Goal: Task Accomplishment & Management: Manage account settings

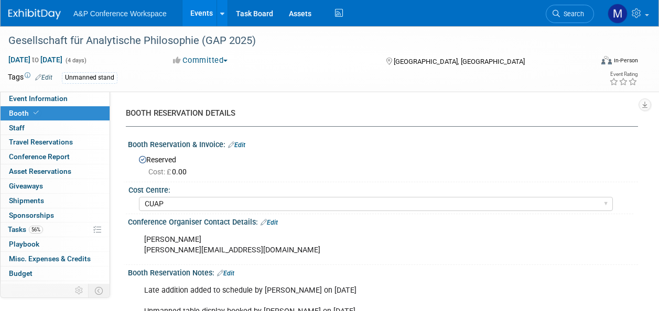
select select "CUAP"
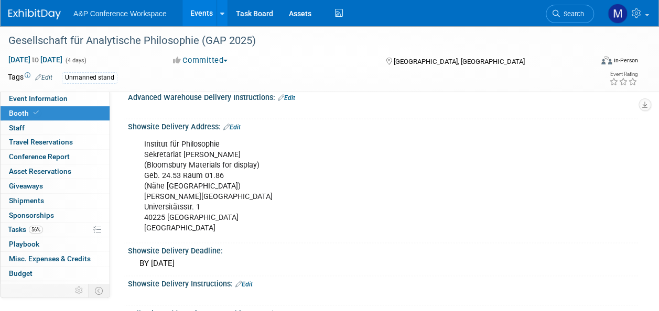
scroll to position [629, 0]
click at [61, 201] on link "0 Shipments 0" at bounding box center [55, 201] width 109 height 14
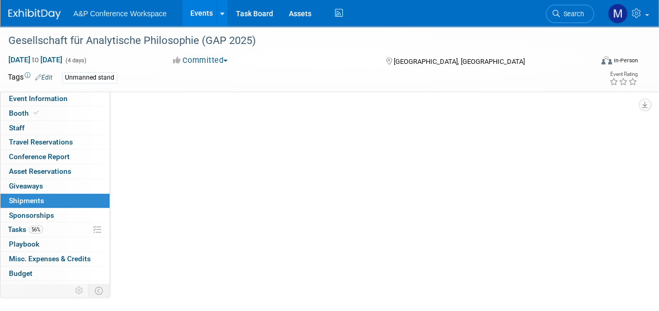
scroll to position [0, 0]
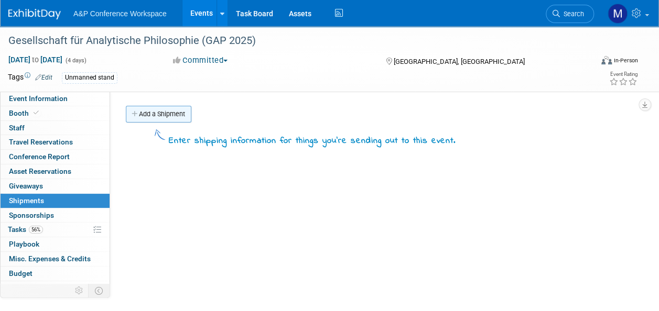
click at [157, 114] on link "Add a Shipment" at bounding box center [159, 114] width 66 height 17
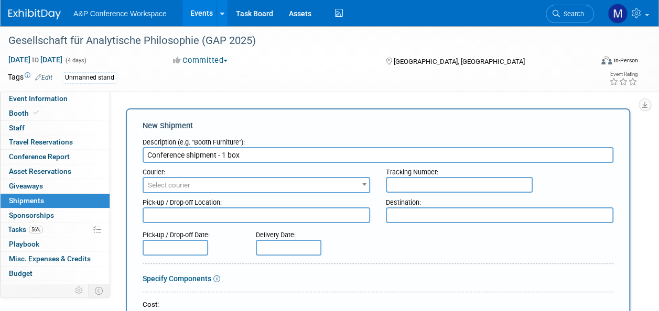
type input "Conference shipment - 1 box"
click at [189, 194] on div "Pick-up / Drop-off Location:" at bounding box center [256, 200] width 227 height 14
click at [190, 186] on span "Select courier" at bounding box center [169, 185] width 42 height 8
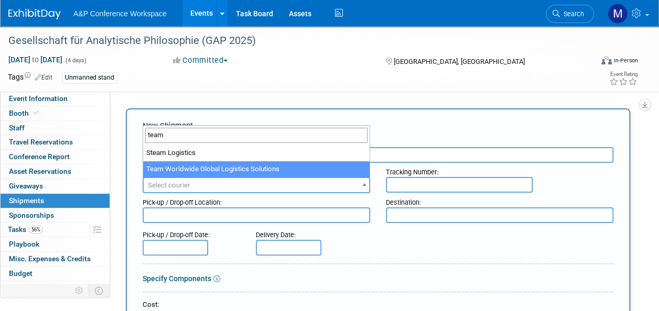
type input "team"
select select "569"
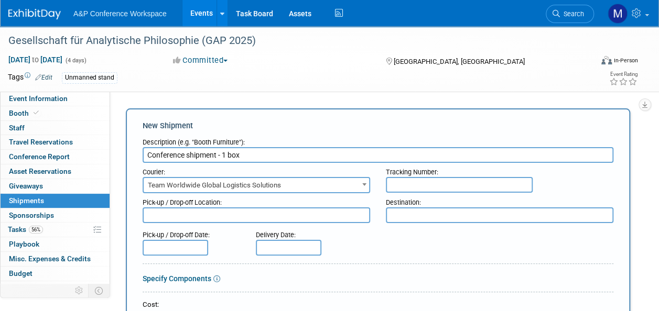
click at [234, 215] on textarea at bounding box center [256, 216] width 227 height 16
type textarea "Oxford office"
click at [414, 220] on textarea at bounding box center [499, 216] width 227 height 16
click at [409, 216] on textarea "Confeence venue" at bounding box center [499, 216] width 227 height 16
type textarea "Conference venue"
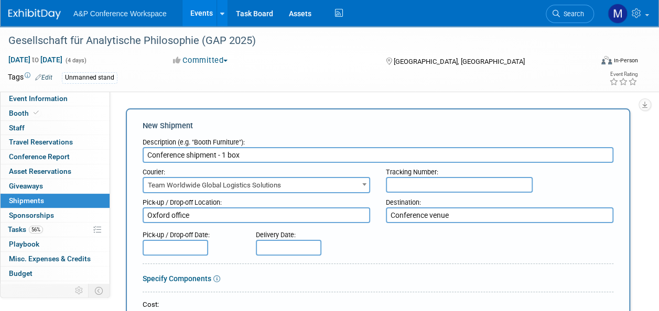
click at [182, 239] on div "Pick-up / Drop-off Date:" at bounding box center [191, 233] width 97 height 14
click at [185, 240] on input "text" at bounding box center [176, 248] width 66 height 16
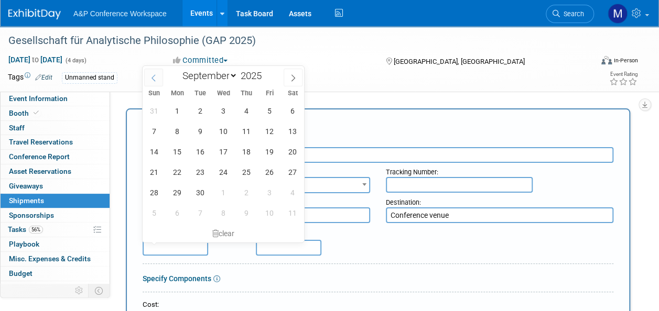
click at [155, 81] on span at bounding box center [153, 78] width 19 height 18
select select "7"
click at [268, 189] on span "29" at bounding box center [269, 192] width 20 height 20
type input "Aug 29, 2025"
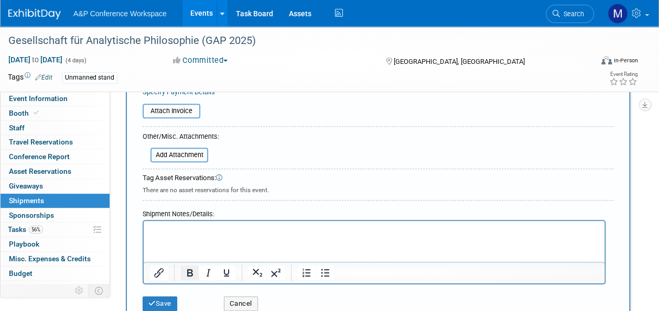
scroll to position [262, 0]
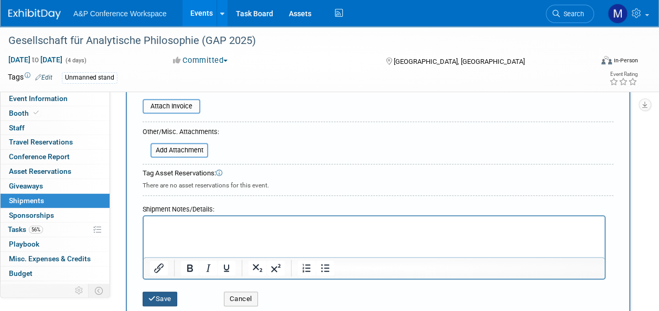
click at [166, 295] on button "Save" at bounding box center [160, 299] width 35 height 15
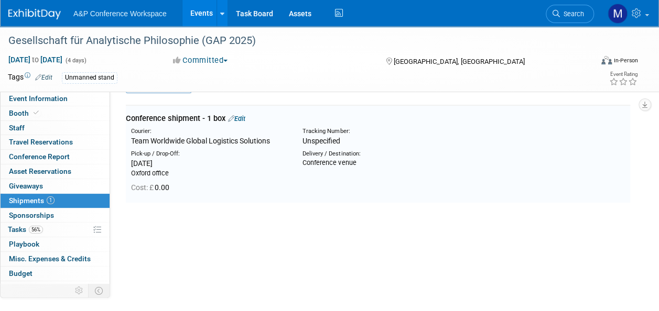
scroll to position [23, 0]
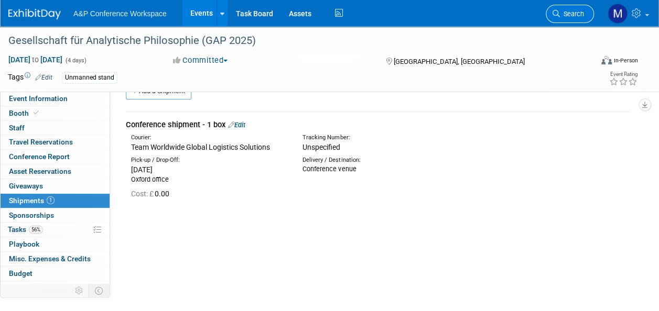
click at [570, 18] on link "Search" at bounding box center [570, 14] width 48 height 18
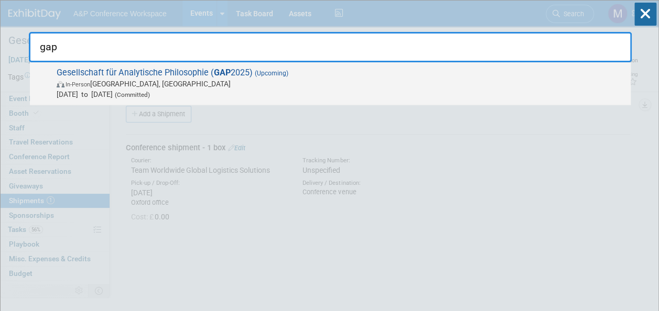
type input "gap"
click at [224, 69] on strong "GAP" at bounding box center [222, 73] width 17 height 10
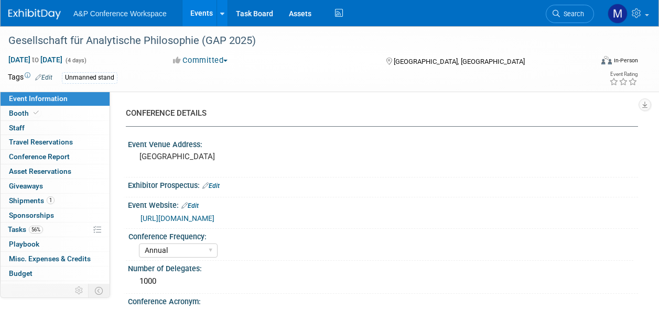
select select "Annual"
select select "Level 3"
select select "Unmanned Display"
select select "Philosophy"
select select "Bloomsbury Academic"
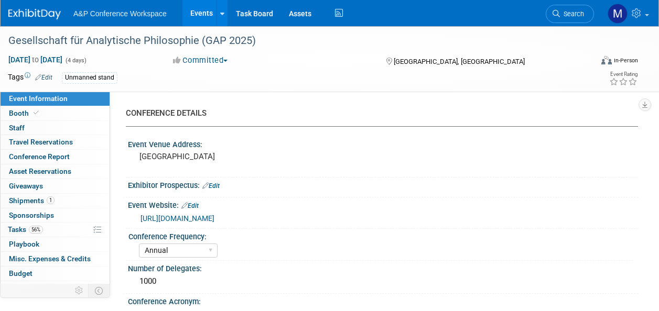
select select "[PERSON_NAME]"
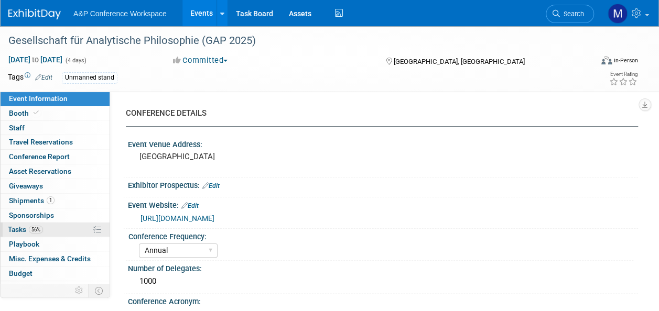
click at [28, 230] on span "Tasks 56%" at bounding box center [25, 229] width 35 height 8
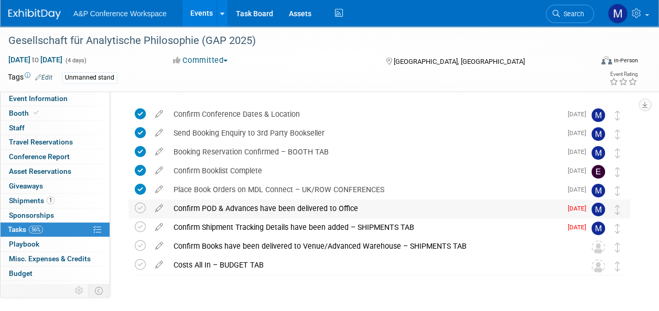
scroll to position [58, 0]
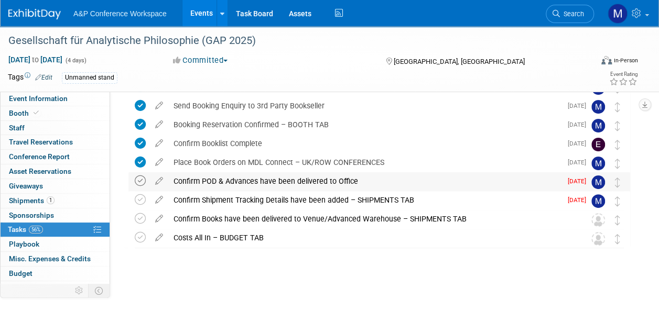
click at [143, 181] on icon at bounding box center [140, 181] width 11 height 11
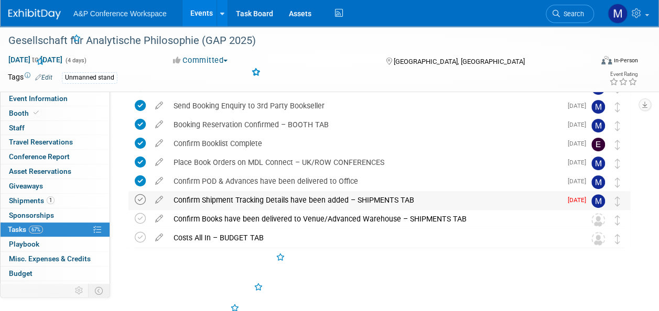
click at [144, 199] on icon at bounding box center [140, 199] width 11 height 11
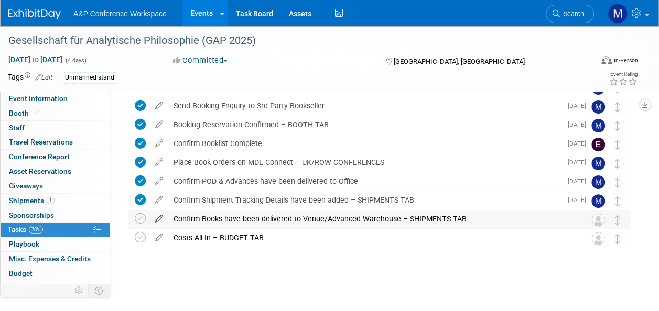
click at [159, 220] on icon at bounding box center [159, 216] width 18 height 13
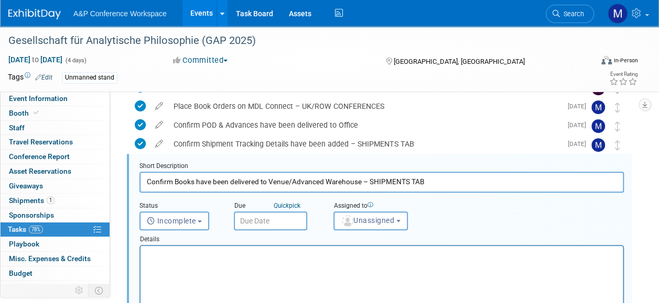
scroll to position [0, 0]
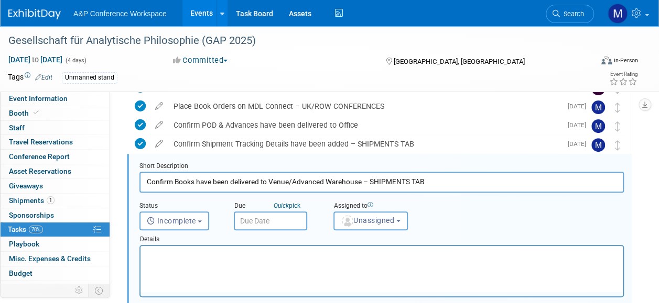
click at [276, 221] on input "text" at bounding box center [270, 221] width 73 height 19
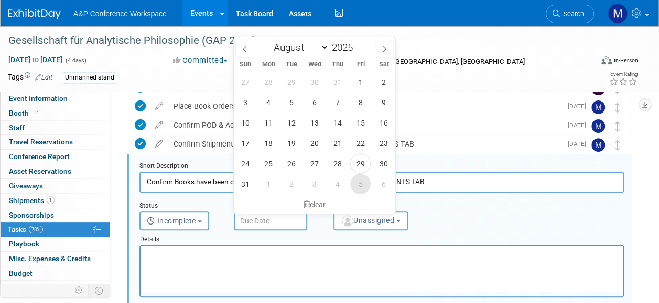
click at [356, 185] on span "5" at bounding box center [360, 184] width 20 height 20
type input "[DATE]"
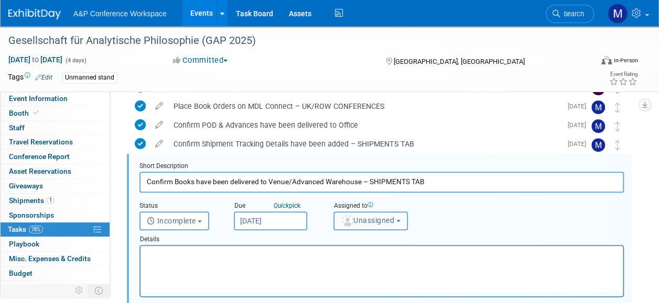
click at [348, 224] on img "button" at bounding box center [348, 221] width 12 height 12
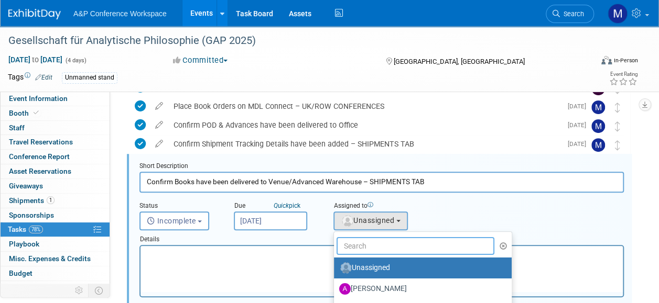
click at [350, 244] on input "text" at bounding box center [415, 246] width 158 height 18
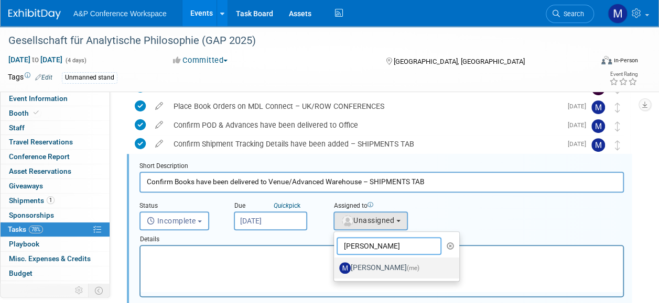
type input "[PERSON_NAME]"
drag, startPoint x: 415, startPoint y: 266, endPoint x: 158, endPoint y: 35, distance: 345.5
click at [415, 266] on span "(me)" at bounding box center [413, 268] width 13 height 7
click at [335, 266] on input "[PERSON_NAME] (me)" at bounding box center [332, 267] width 7 height 7
select select "2db20fb6-019a-42f9-b51c-aabbbf535978"
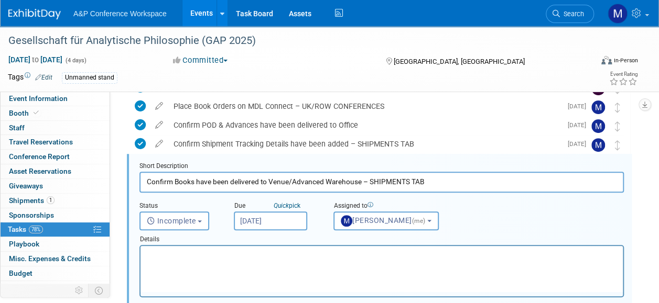
click at [279, 260] on html at bounding box center [381, 253] width 482 height 14
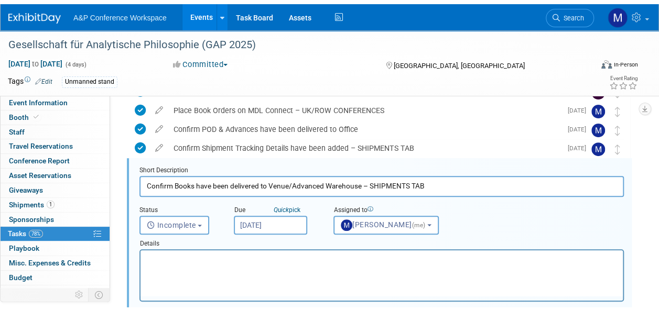
scroll to position [311, 0]
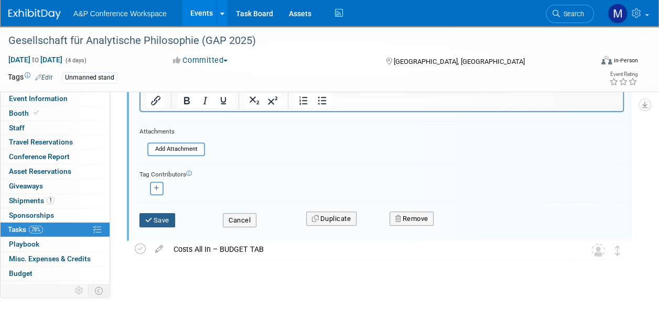
click at [156, 222] on button "Save" at bounding box center [157, 220] width 36 height 15
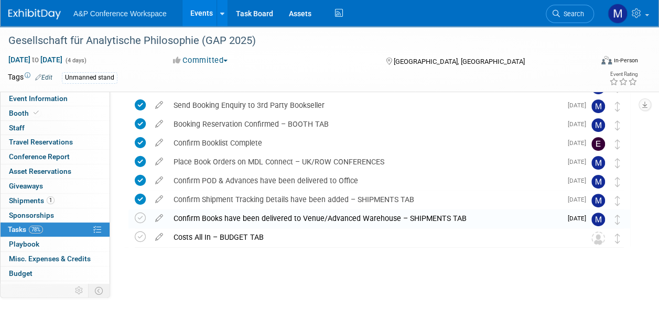
scroll to position [58, 0]
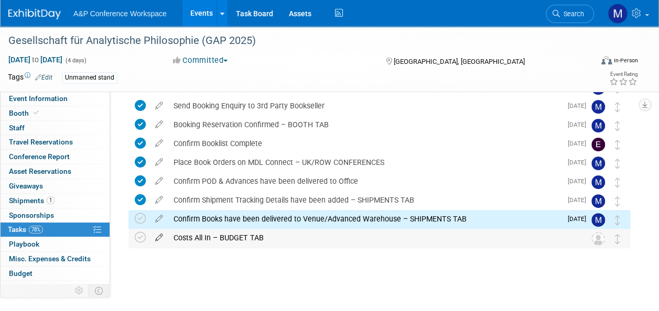
click at [156, 239] on icon at bounding box center [159, 235] width 18 height 13
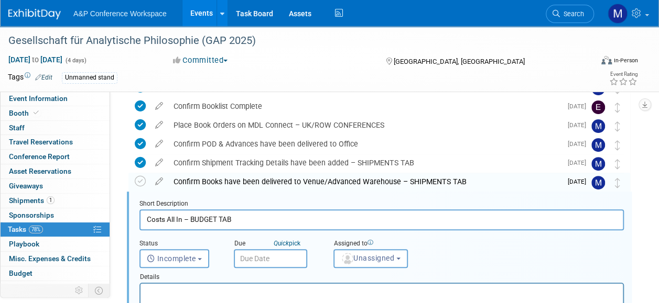
scroll to position [133, 0]
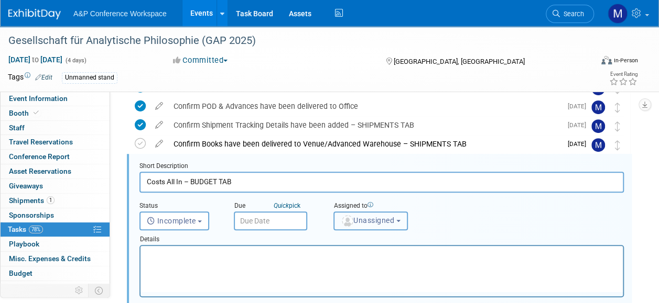
click at [383, 216] on span "Unassigned" at bounding box center [367, 220] width 53 height 8
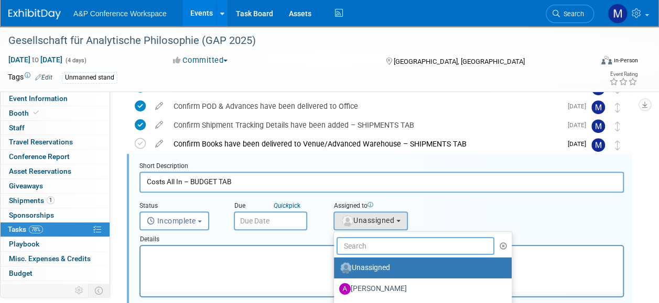
click at [372, 241] on input "text" at bounding box center [415, 246] width 158 height 18
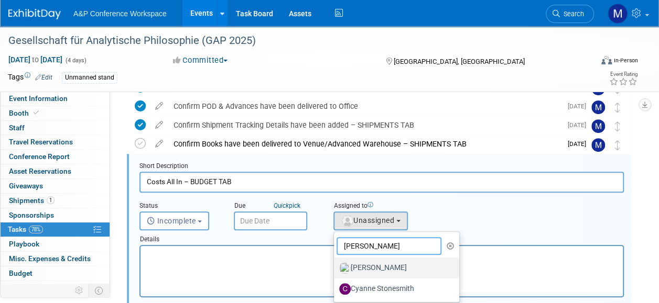
type input "[PERSON_NAME]"
click at [409, 265] on label "[PERSON_NAME]" at bounding box center [394, 268] width 110 height 17
click at [335, 265] on input "[PERSON_NAME]" at bounding box center [332, 267] width 7 height 7
select select "c29719a7-47ff-44fe-b37a-21211f595519"
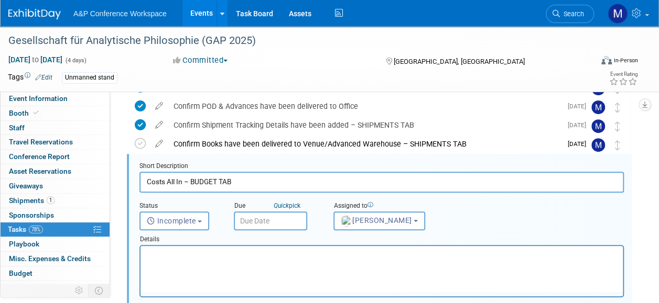
click at [289, 223] on input "text" at bounding box center [270, 221] width 73 height 19
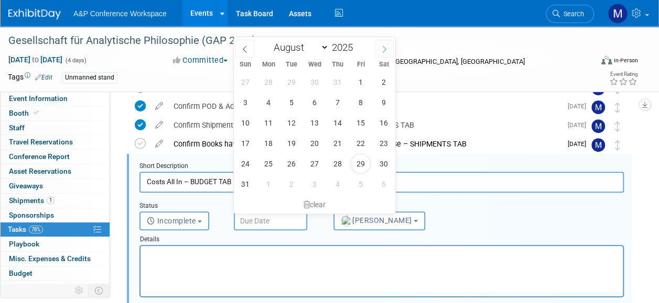
click at [389, 47] on span at bounding box center [384, 49] width 19 height 18
select select "9"
click at [360, 161] on span "31" at bounding box center [360, 164] width 20 height 20
type input "[DATE]"
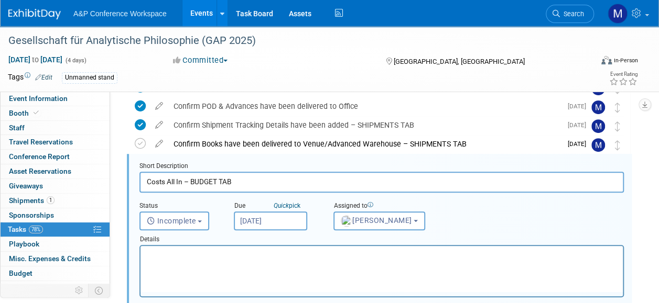
click at [284, 260] on html at bounding box center [381, 253] width 482 height 14
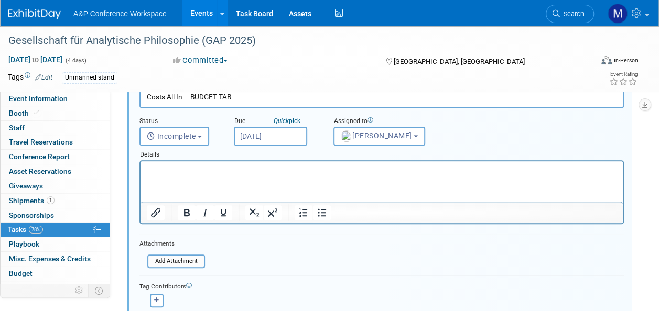
scroll to position [290, 0]
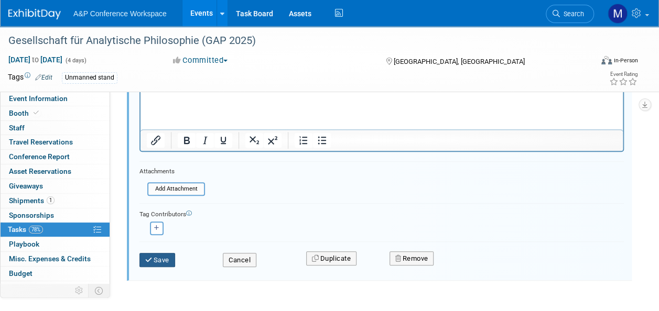
click at [162, 257] on button "Save" at bounding box center [157, 260] width 36 height 15
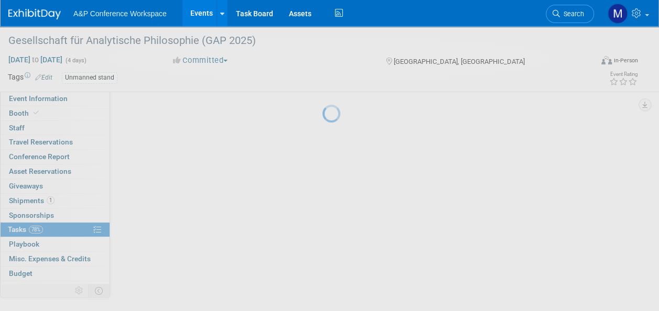
scroll to position [58, 0]
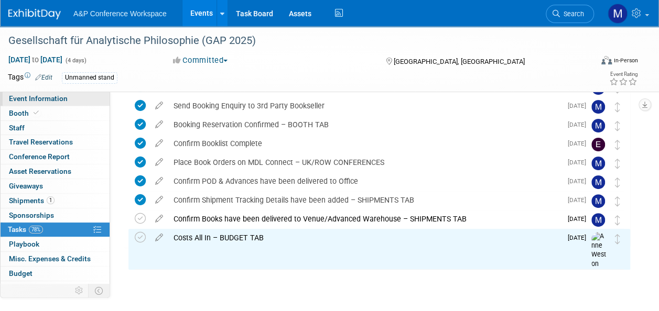
click at [41, 96] on span "Event Information" at bounding box center [38, 98] width 59 height 8
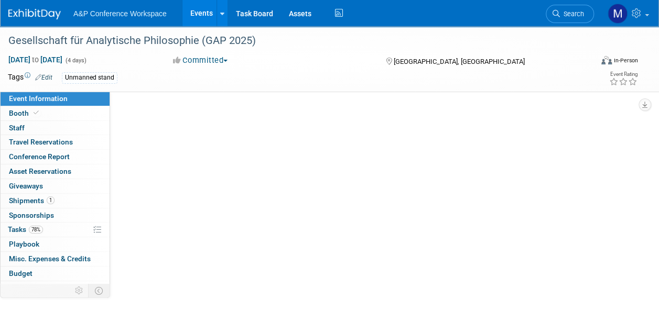
select select "Annual"
select select "Level 3"
select select "Unmanned Display"
select select "Philosophy"
select select "Bloomsbury Academic"
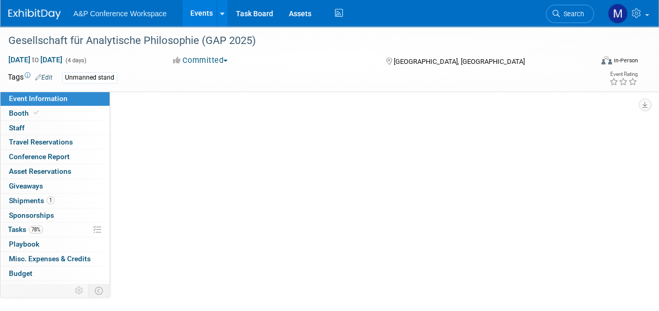
select select "[PERSON_NAME]"
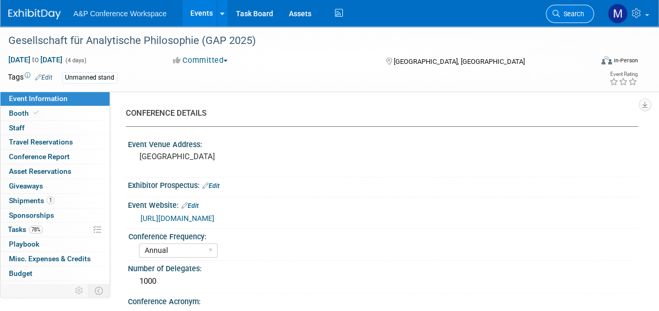
click at [575, 12] on span "Search" at bounding box center [572, 14] width 24 height 8
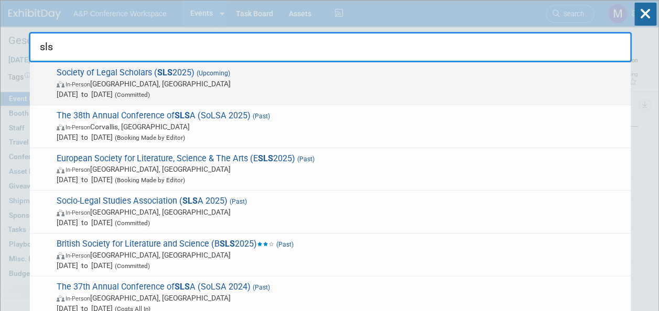
type input "sls"
click at [212, 75] on span "(Upcoming)" at bounding box center [212, 73] width 36 height 7
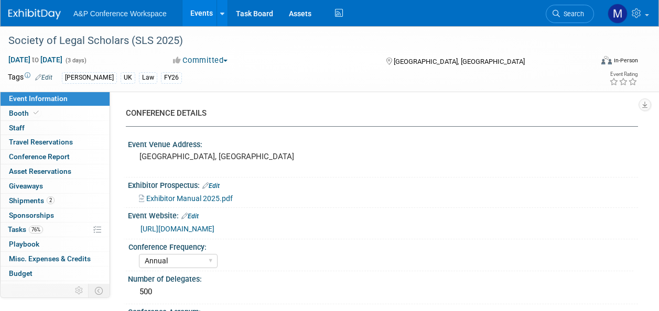
select select "Annual"
select select "Level 2"
select select "In-Person Booth"
select select "Law"
select select "[PERSON_NAME] Publishing"
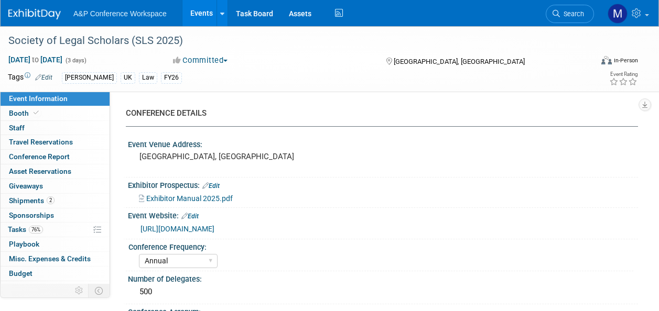
select select "[PERSON_NAME]"
select select "Ros Jubber"
select select "Networking/Commissioning"
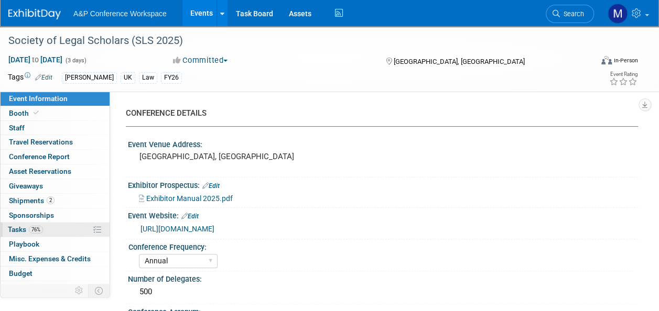
click at [16, 229] on span "Tasks 76%" at bounding box center [25, 229] width 35 height 8
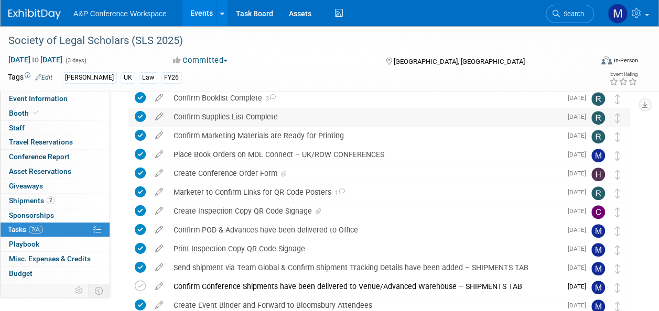
scroll to position [210, 0]
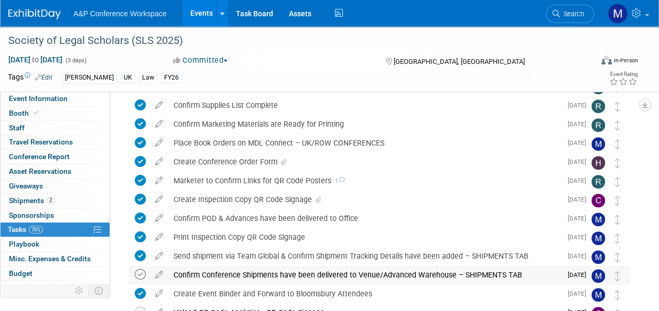
click at [141, 279] on icon at bounding box center [140, 274] width 11 height 11
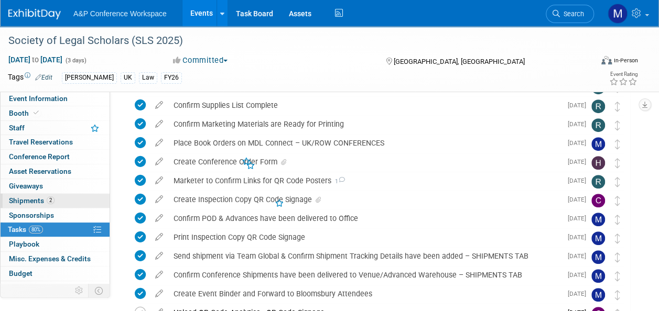
click at [45, 197] on span "Shipments 2" at bounding box center [32, 201] width 46 height 8
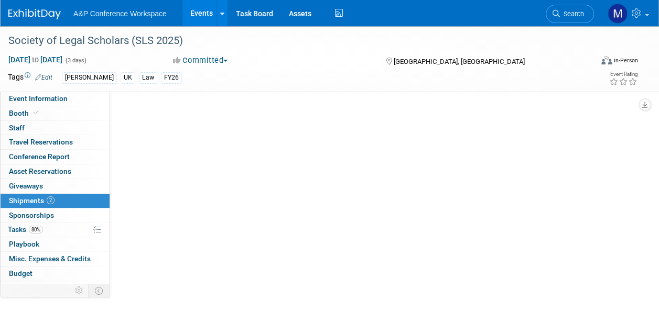
scroll to position [0, 0]
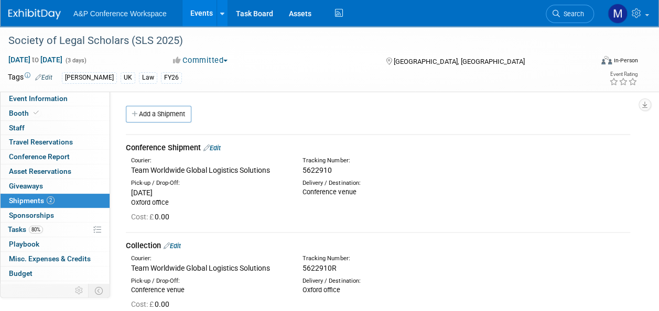
click at [216, 147] on link "Edit" at bounding box center [211, 148] width 17 height 8
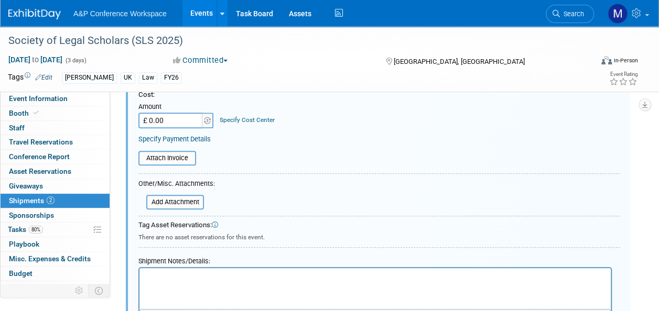
scroll to position [277, 0]
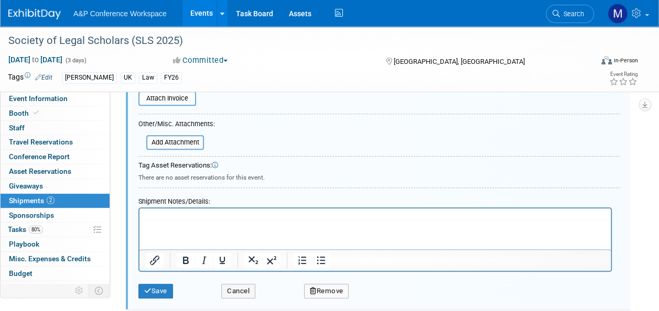
click at [152, 217] on p "Rich Text Area. Press ALT-0 for help." at bounding box center [375, 218] width 459 height 10
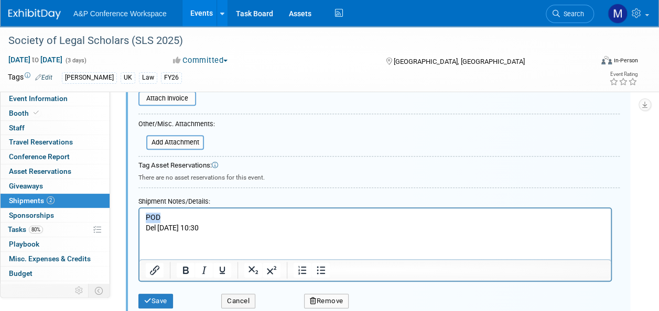
drag, startPoint x: 176, startPoint y: 220, endPoint x: 144, endPoint y: 219, distance: 32.0
click at [145, 219] on html "POD Del Aug 28, 25 10:30" at bounding box center [374, 221] width 471 height 25
click at [180, 271] on icon "Bold" at bounding box center [185, 270] width 13 height 13
click at [217, 270] on icon "Underline" at bounding box center [222, 270] width 13 height 13
click at [161, 305] on button "Save" at bounding box center [155, 301] width 35 height 15
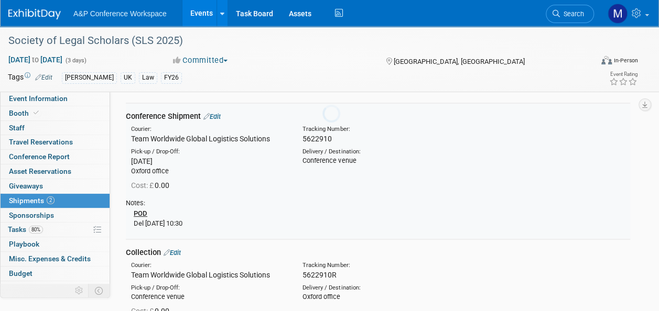
scroll to position [15, 0]
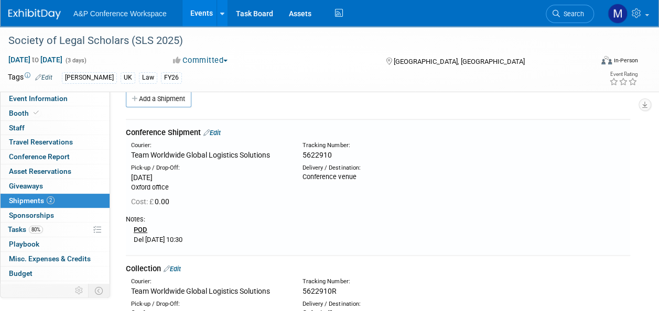
click at [221, 131] on link "Edit" at bounding box center [211, 133] width 17 height 8
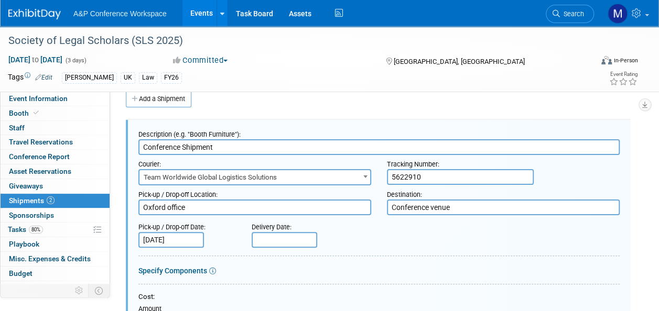
scroll to position [0, 0]
click at [275, 235] on input "text" at bounding box center [285, 240] width 66 height 16
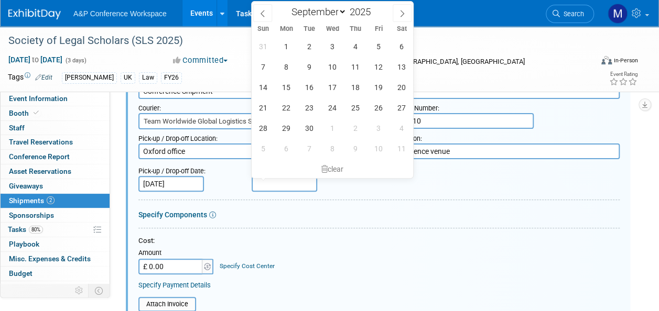
scroll to position [68, 0]
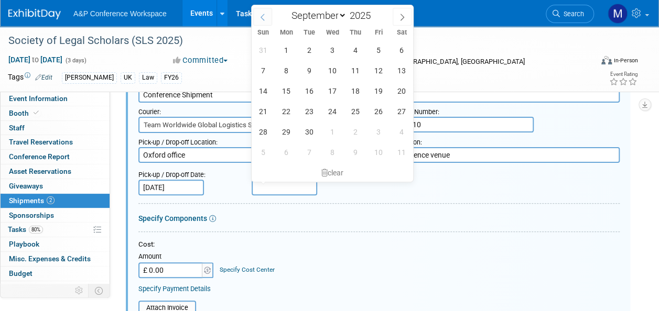
click at [268, 17] on span at bounding box center [262, 17] width 19 height 18
select select "7"
click at [354, 130] on span "28" at bounding box center [355, 132] width 20 height 20
type input "Aug 28, 2025"
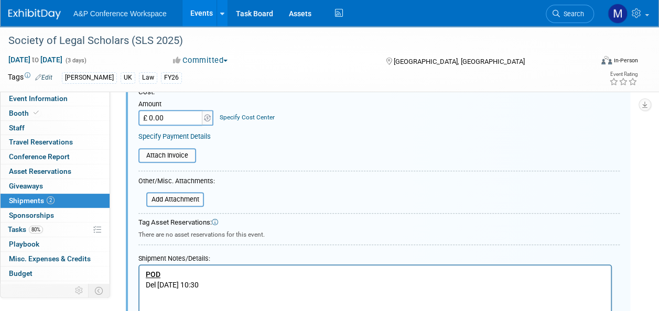
scroll to position [277, 0]
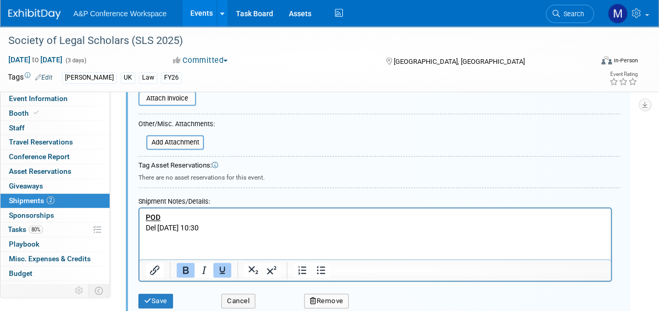
click at [158, 228] on p "POD Del Aug 28, 25 10:30" at bounding box center [375, 223] width 459 height 20
click at [147, 300] on icon "submit" at bounding box center [147, 301] width 7 height 7
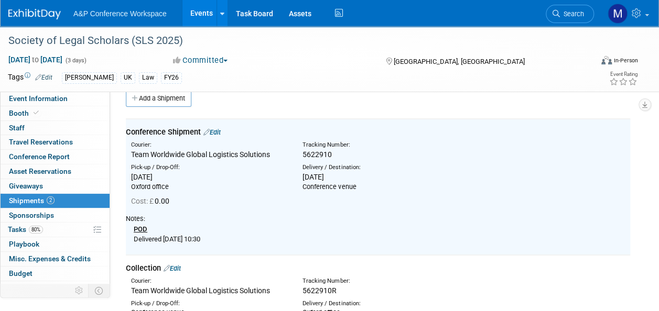
scroll to position [15, 0]
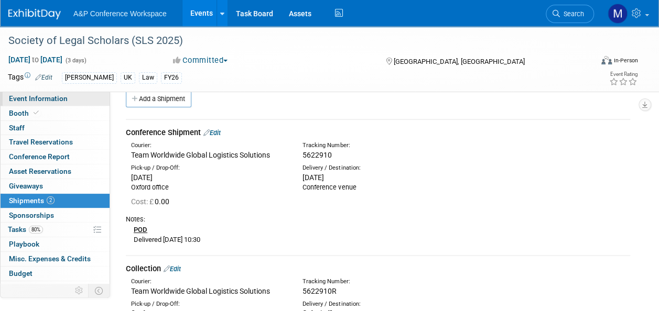
click at [48, 98] on span "Event Information" at bounding box center [38, 98] width 59 height 8
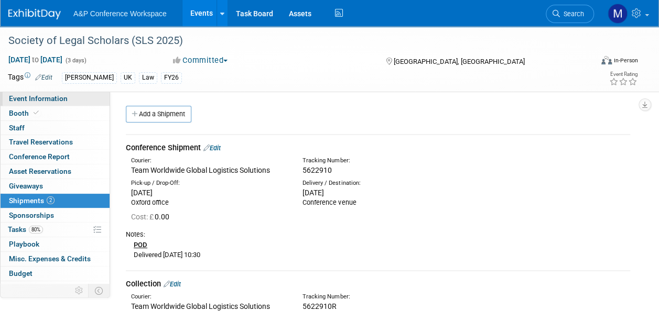
select select "Annual"
select select "Level 2"
select select "In-Person Booth"
select select "Law"
select select "[PERSON_NAME] Publishing"
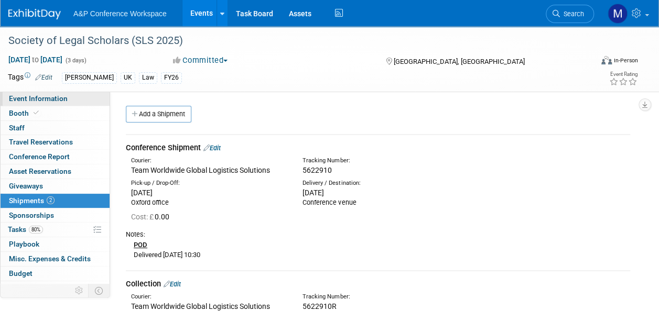
select select "[PERSON_NAME]"
select select "Ros Jubber"
select select "Networking/Commissioning"
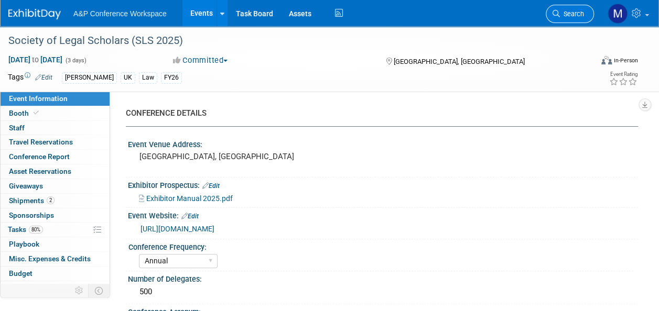
click at [554, 17] on icon at bounding box center [555, 13] width 7 height 7
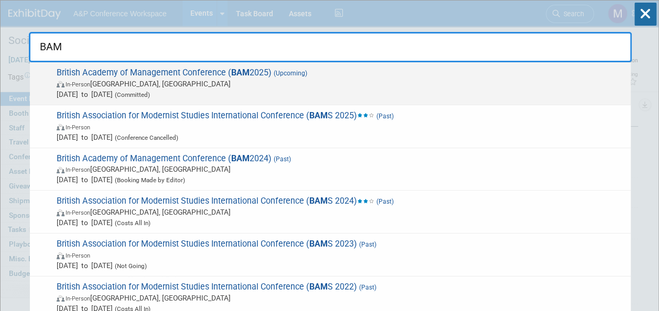
type input "BAM"
click at [269, 71] on span "British Academy of Management Conference ( BAM 2025) (Upcoming) In-Person Cante…" at bounding box center [339, 84] width 572 height 32
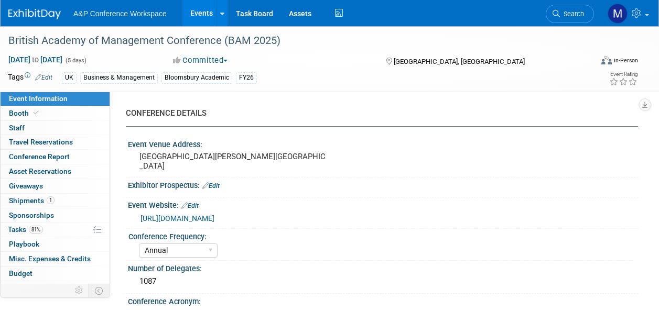
select select "Annual"
select select "Level 2"
select select "In-Person Booth"
select select "Business & Management"
select select "Bloomsbury Academic"
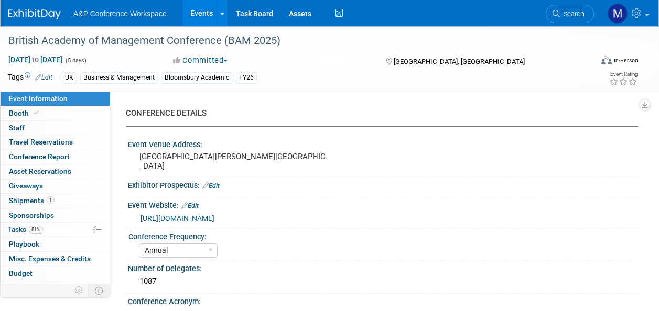
select select "[PERSON_NAME]"
select select "Networking/Commissioning"
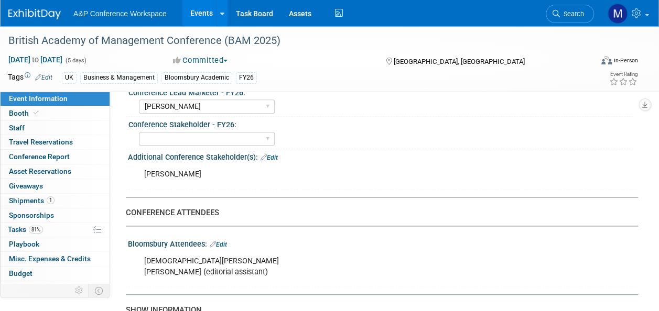
scroll to position [576, 0]
